Goal: Task Accomplishment & Management: Manage account settings

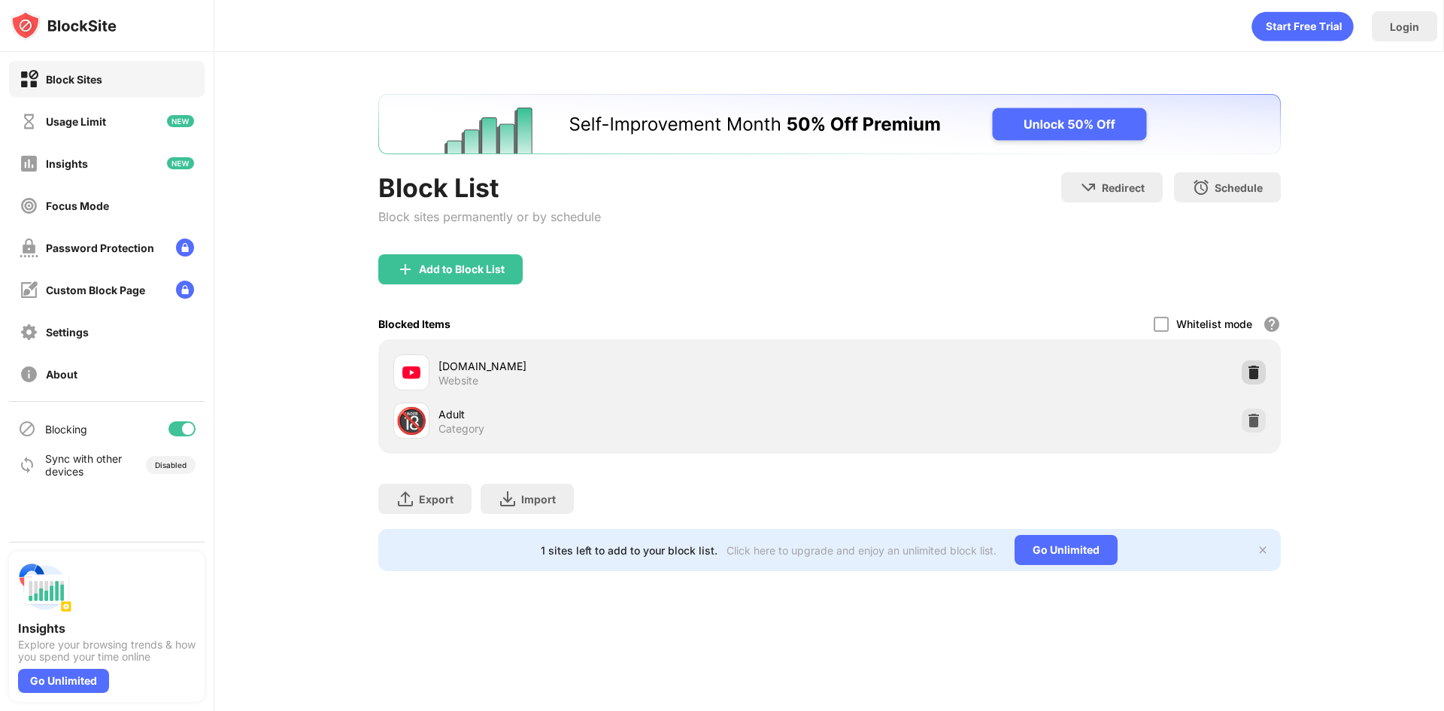
drag, startPoint x: 1253, startPoint y: 375, endPoint x: 1260, endPoint y: 364, distance: 12.5
click at [1253, 374] on img at bounding box center [1253, 372] width 15 height 15
